Goal: Transaction & Acquisition: Purchase product/service

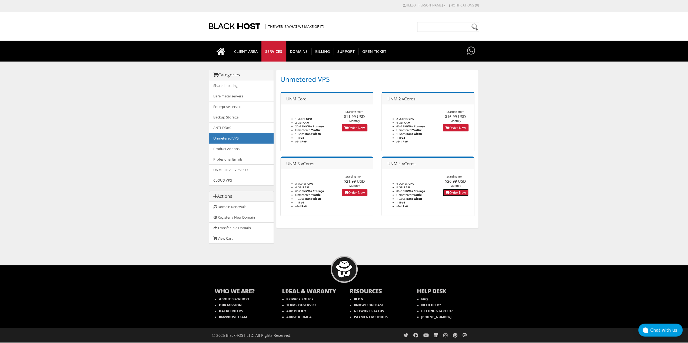
click at [455, 196] on link "Order Now" at bounding box center [456, 192] width 26 height 7
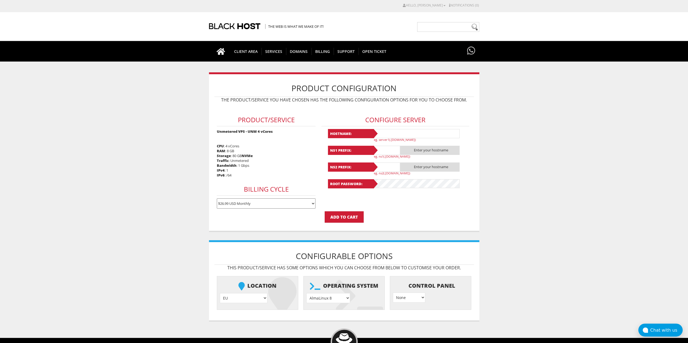
click at [264, 203] on select "$26.99 USD Monthly $76.92 USD Quarterly $145.74 USD Semi-Annually $275.29 USD A…" at bounding box center [266, 204] width 99 height 10
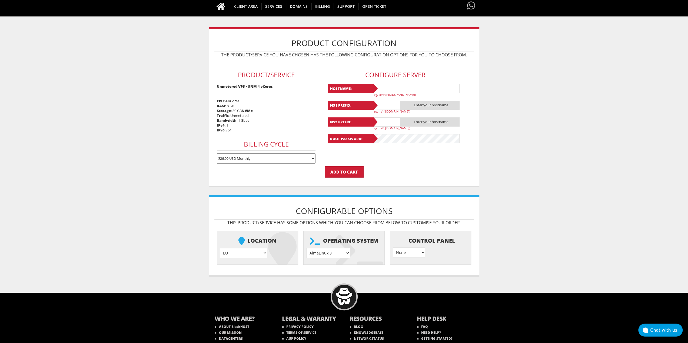
scroll to position [70, 0]
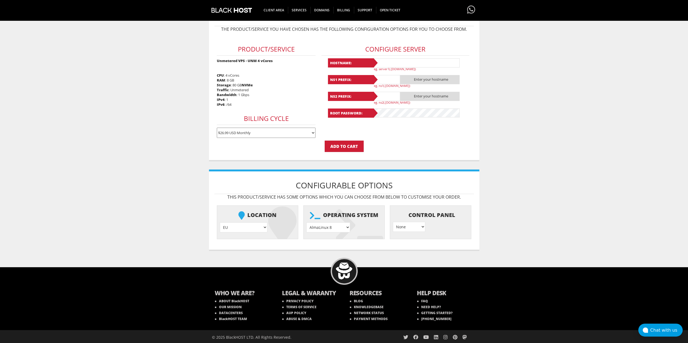
click at [230, 224] on select "EU } USA } London } Amsterdam } Vienna } Chicago }" at bounding box center [244, 228] width 48 height 10
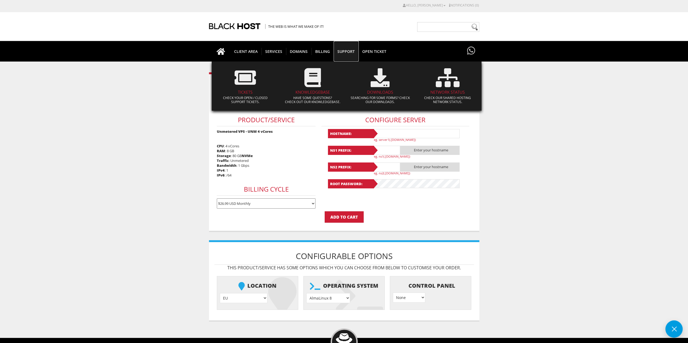
click at [342, 54] on span "Support" at bounding box center [345, 51] width 25 height 7
